Goal: Transaction & Acquisition: Purchase product/service

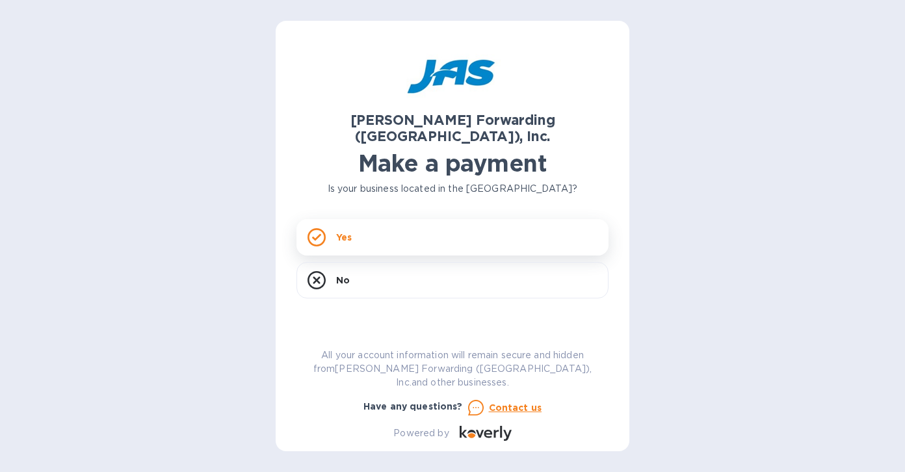
click at [383, 222] on div "Yes" at bounding box center [452, 237] width 312 height 36
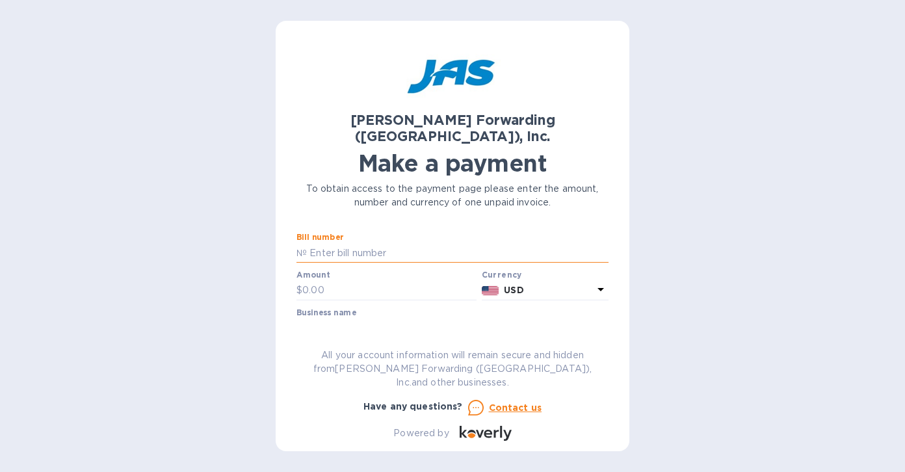
click at [324, 243] on input "text" at bounding box center [458, 253] width 302 height 20
click at [368, 243] on input "text" at bounding box center [458, 253] width 302 height 20
paste input "LAX503397094"
type input "LAX503397094"
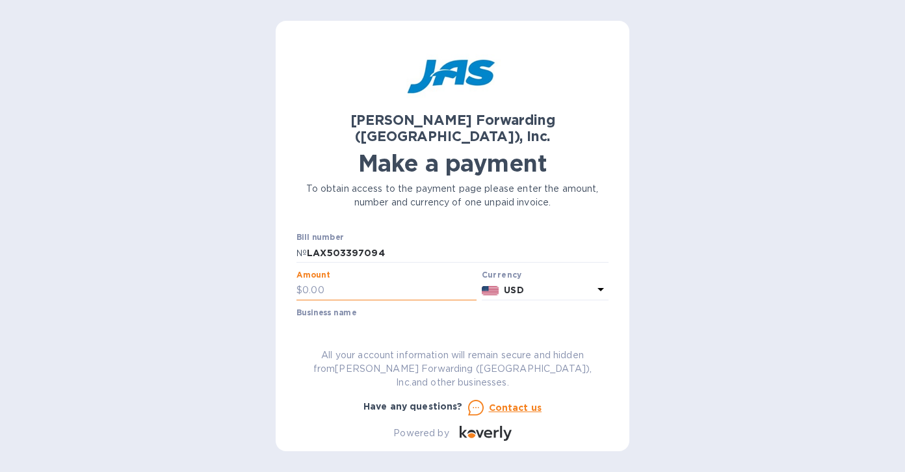
click at [348, 281] on input "text" at bounding box center [389, 291] width 174 height 20
type input "2,964.02"
click at [413, 319] on input "text" at bounding box center [452, 329] width 312 height 20
type input "c"
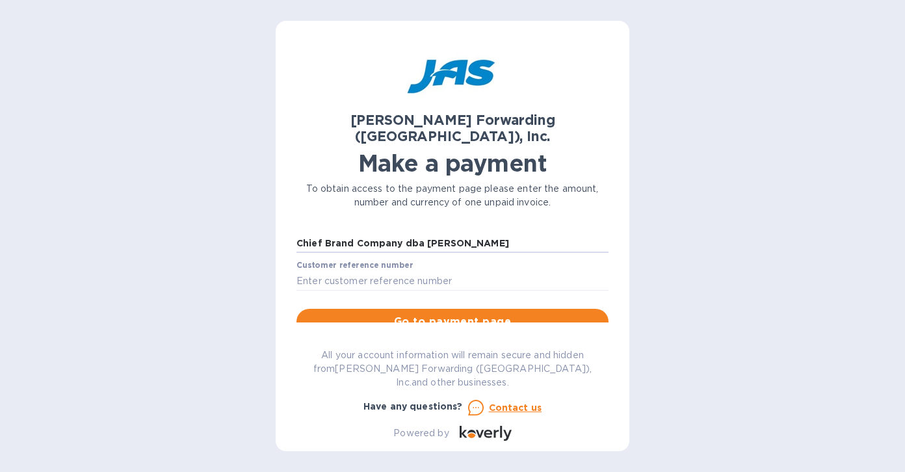
scroll to position [98, 0]
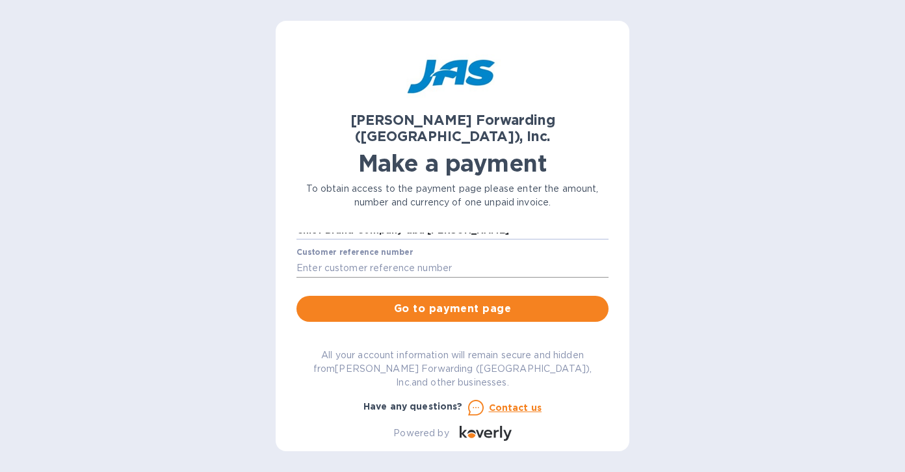
type input "Chief Brand Company dba [PERSON_NAME]"
click at [334, 258] on input "text" at bounding box center [452, 268] width 312 height 20
click at [391, 258] on input "text" at bounding box center [452, 268] width 312 height 20
paste input "PO_B-VZ-042225v3"
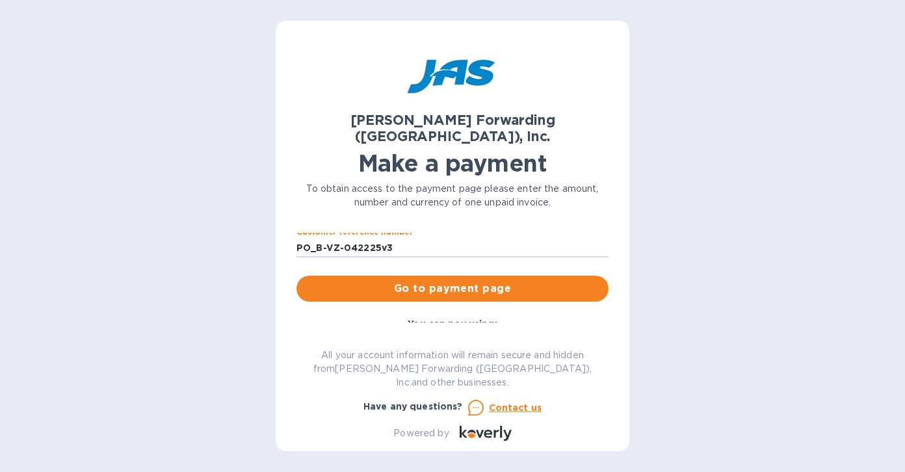
scroll to position [111, 0]
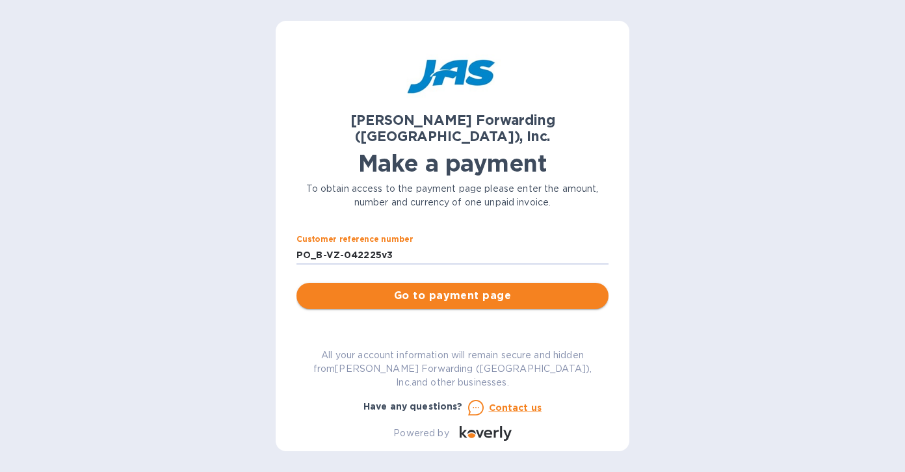
type input "PO_B-VZ-042225v3"
click at [431, 288] on span "Go to payment page" at bounding box center [452, 296] width 291 height 16
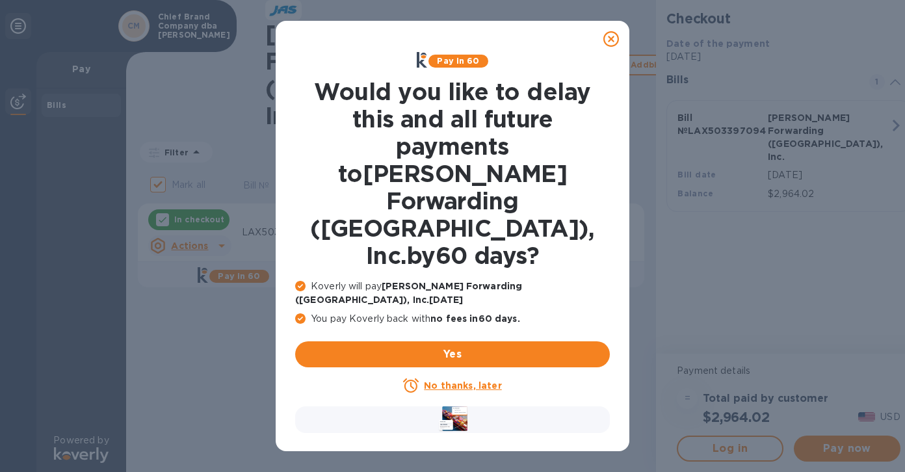
click at [443, 380] on u "No thanks, later" at bounding box center [462, 385] width 77 height 10
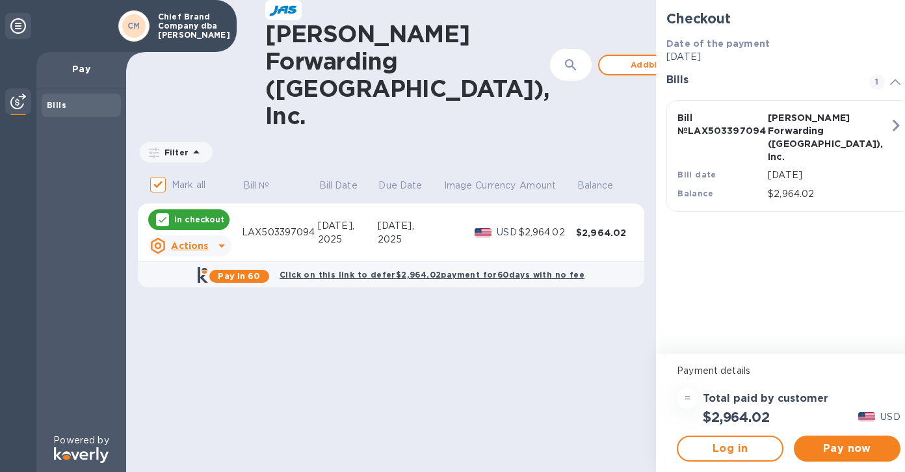
click at [222, 238] on icon at bounding box center [222, 246] width 16 height 16
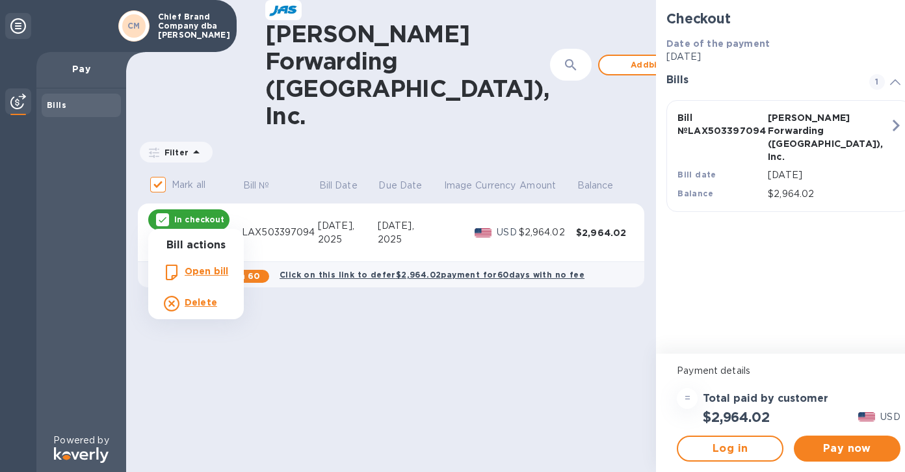
click at [304, 340] on div at bounding box center [452, 236] width 905 height 472
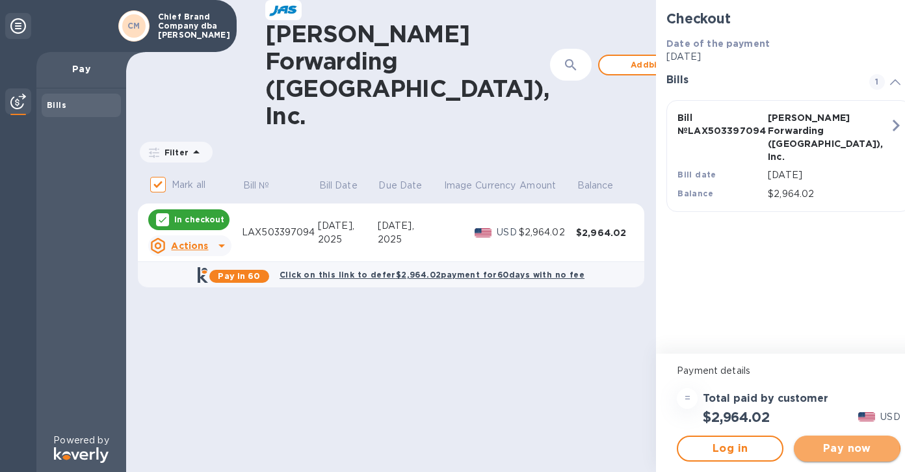
click at [817, 450] on span "Pay now" at bounding box center [847, 449] width 86 height 16
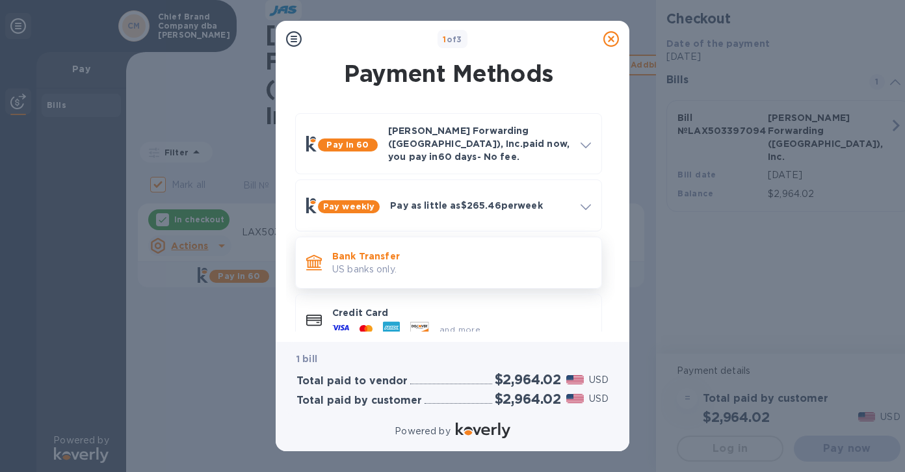
scroll to position [15, 0]
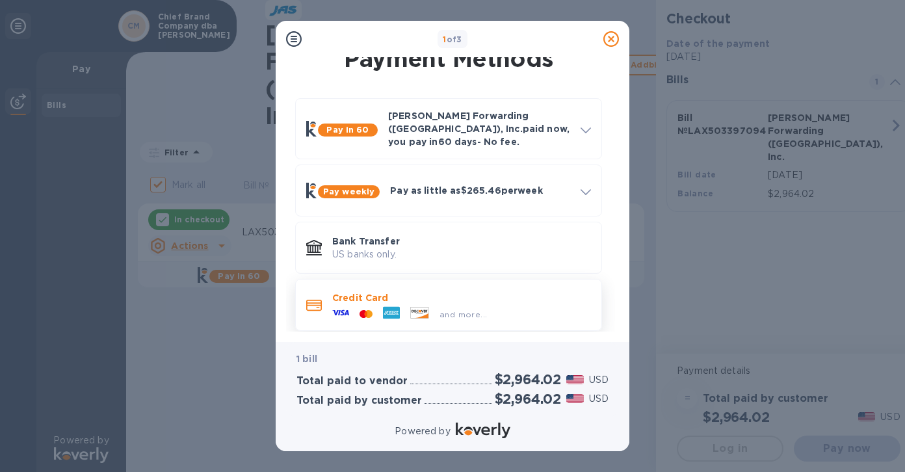
click at [374, 304] on div "and more..." at bounding box center [409, 314] width 165 height 20
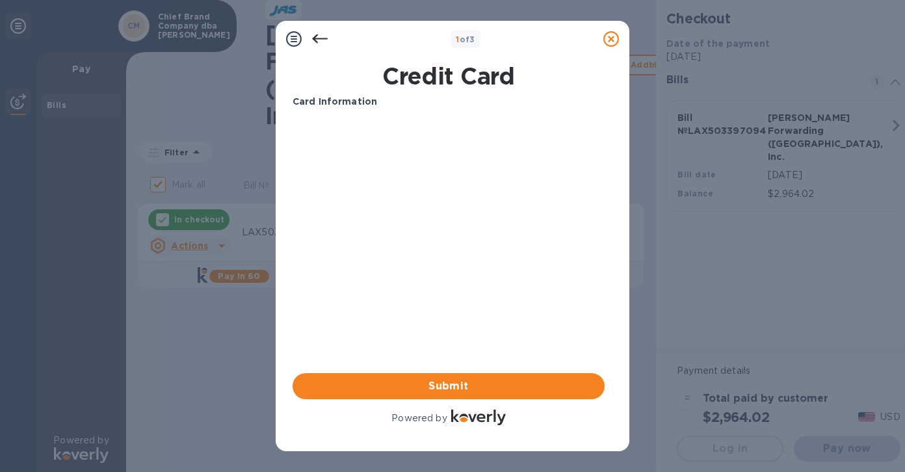
scroll to position [0, 0]
click at [450, 382] on span "Submit" at bounding box center [448, 386] width 291 height 16
